Goal: Task Accomplishment & Management: Use online tool/utility

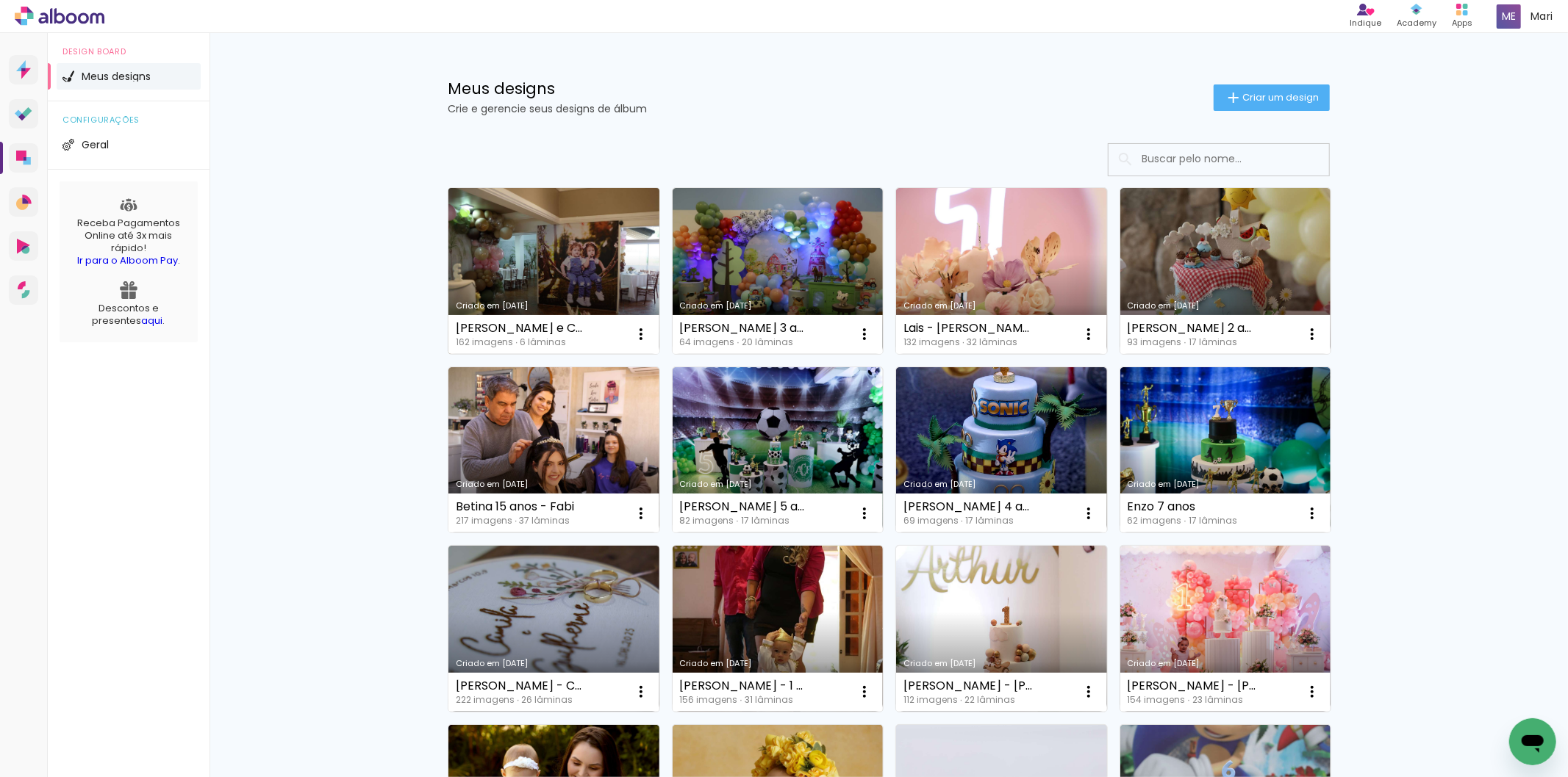
click at [556, 267] on link "Criado em [DATE]" at bounding box center [554, 271] width 211 height 166
